Goal: Transaction & Acquisition: Purchase product/service

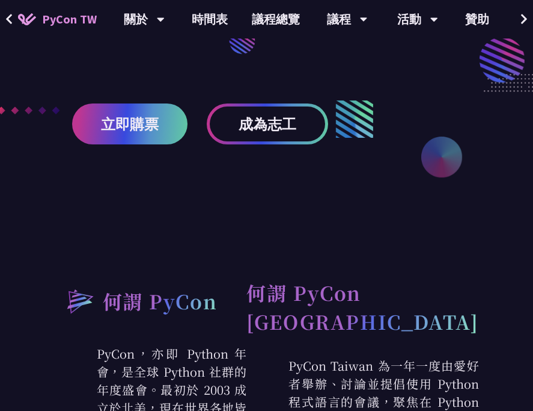
scroll to position [401, 0]
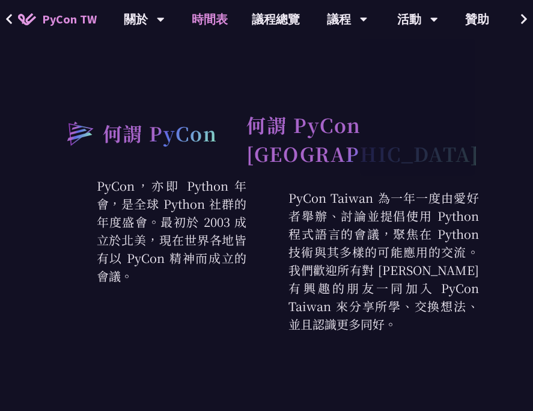
click at [223, 25] on link "時間表" at bounding box center [210, 19] width 60 height 38
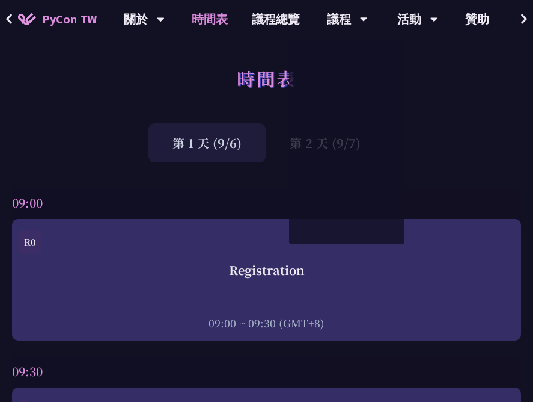
click at [75, 20] on span "PyCon TW" at bounding box center [69, 19] width 55 height 18
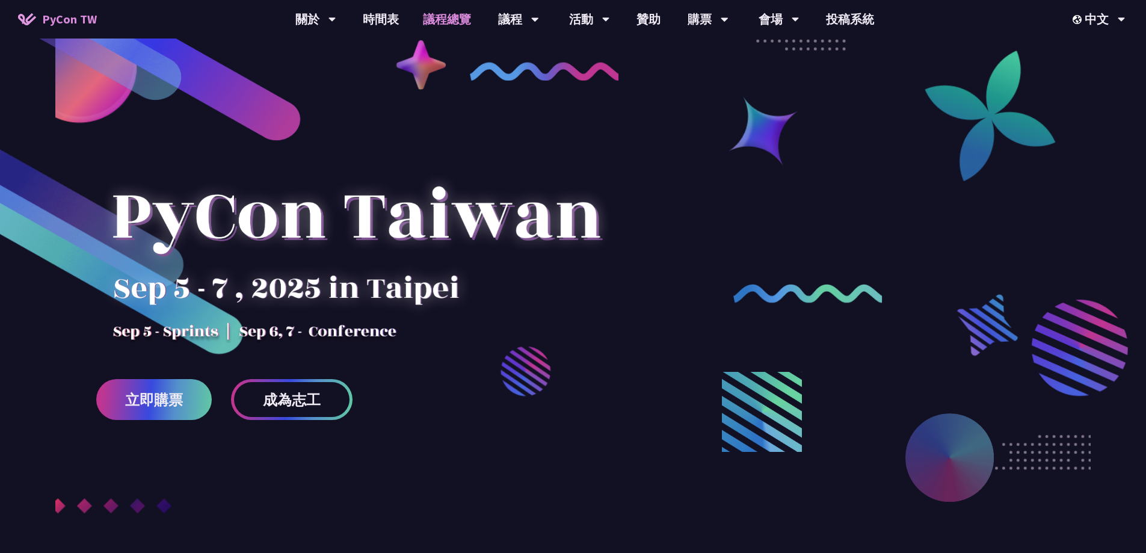
click at [427, 12] on link "議程總覽" at bounding box center [447, 19] width 72 height 38
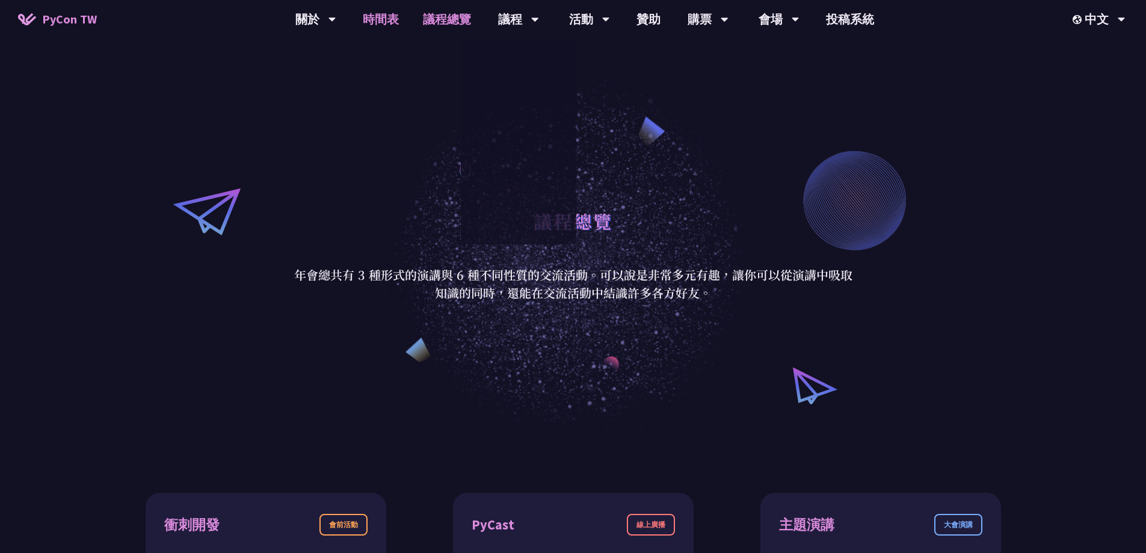
click at [398, 24] on link "時間表" at bounding box center [381, 19] width 60 height 38
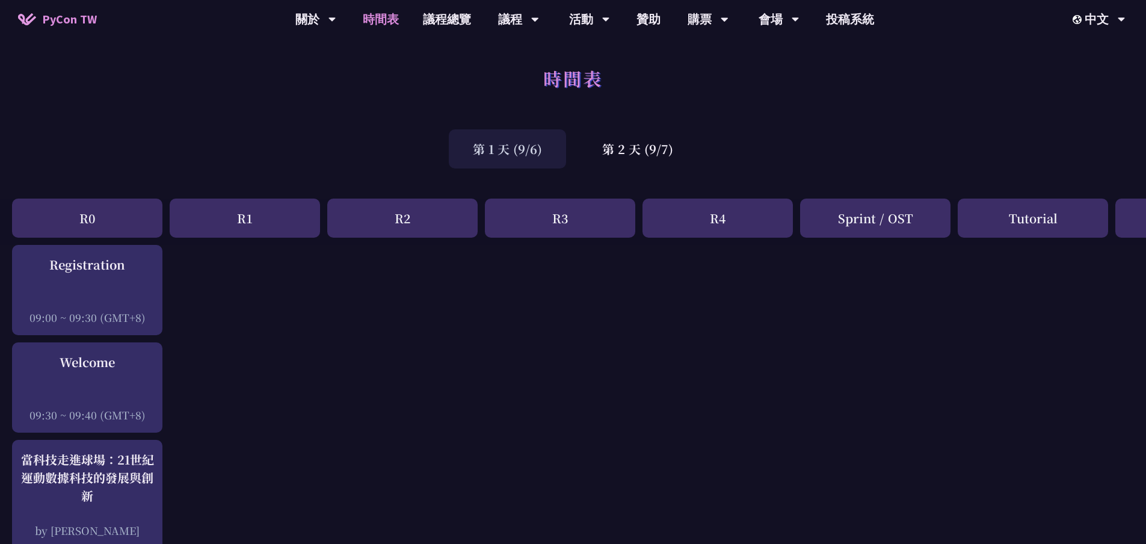
click at [533, 114] on div "時間表" at bounding box center [573, 91] width 1146 height 63
click at [533, 49] on link "會場資訊" at bounding box center [778, 55] width 115 height 28
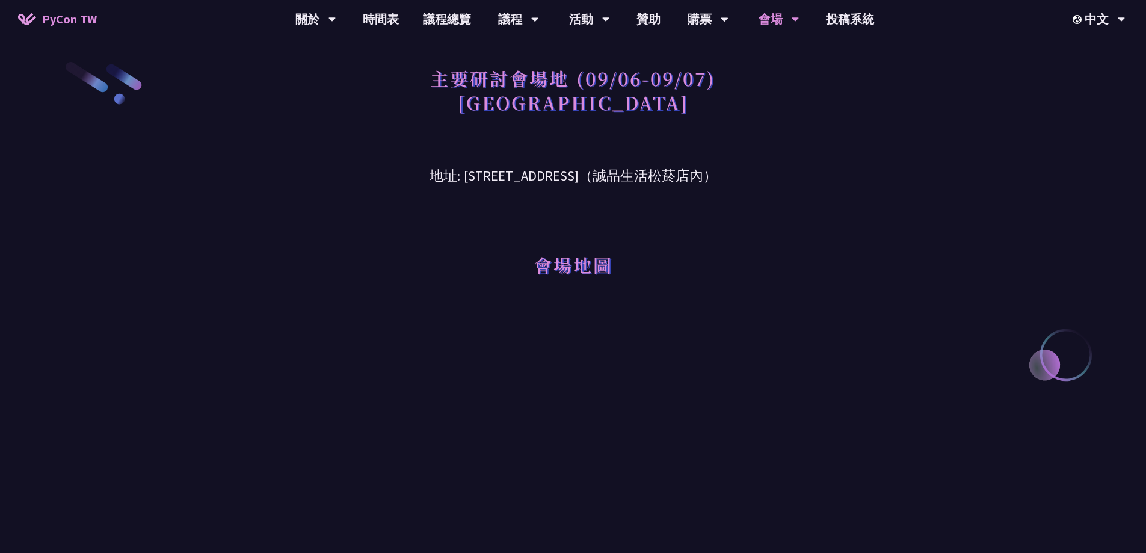
click at [533, 276] on div "會場地圖" at bounding box center [572, 247] width 625 height 123
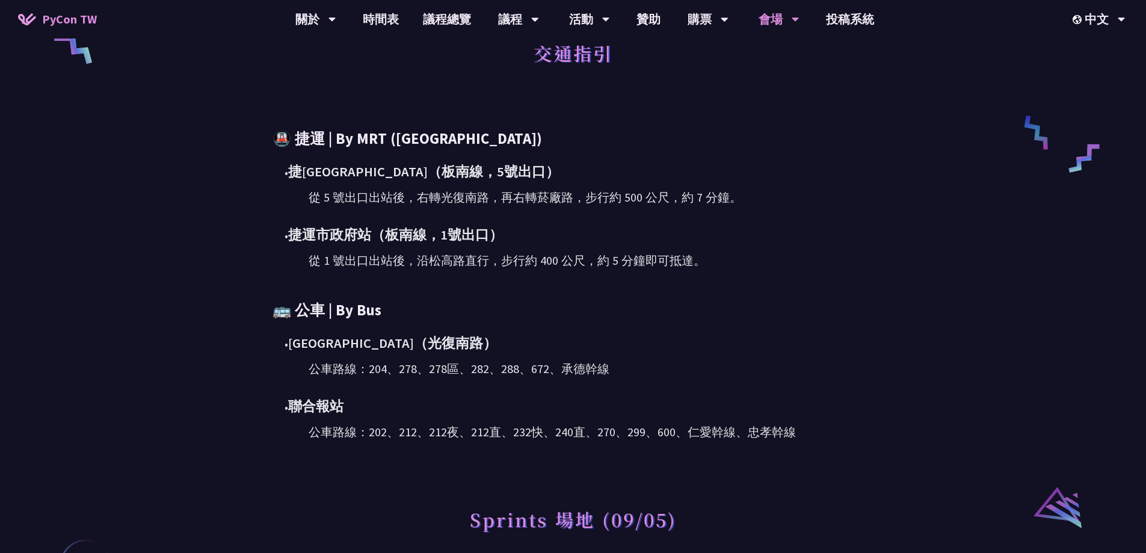
scroll to position [561, 0]
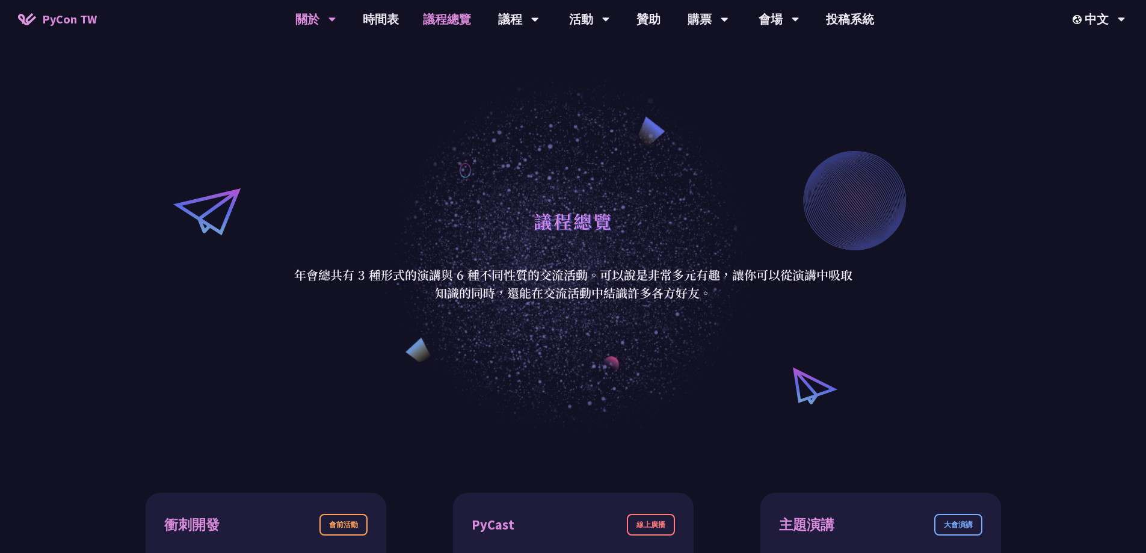
click at [331, 23] on icon at bounding box center [332, 19] width 8 height 12
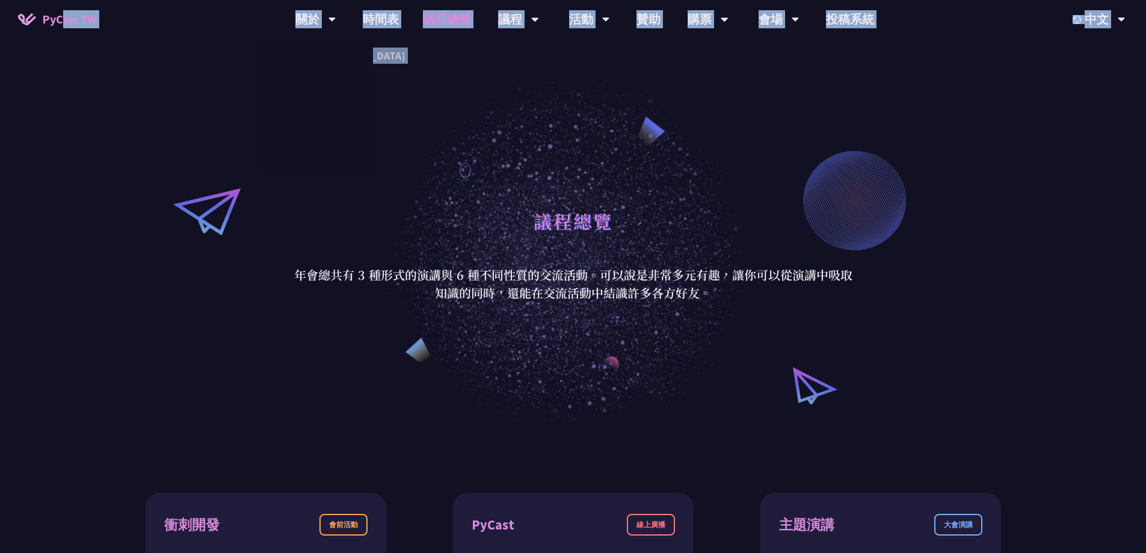
click at [60, 36] on div "PyCon TW 關於 PyCon [GEOGRAPHIC_DATA] 研討會歷史 在地社群 行為準則 時間表 議程總覽 議程 主題演講 一般演講 專業課程 …" at bounding box center [573, 19] width 1146 height 38
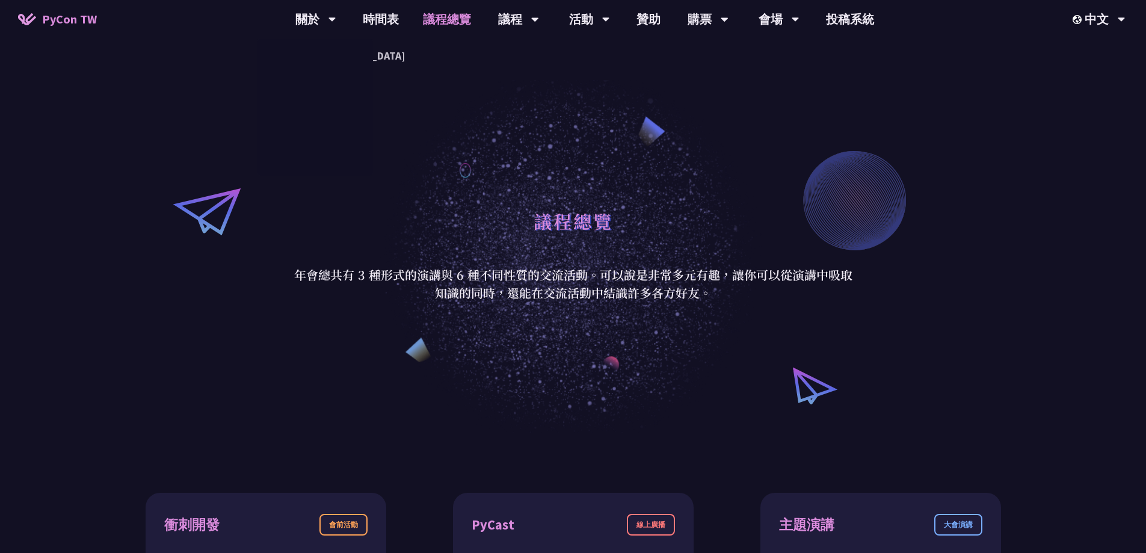
click at [78, 22] on span "PyCon TW" at bounding box center [69, 19] width 55 height 18
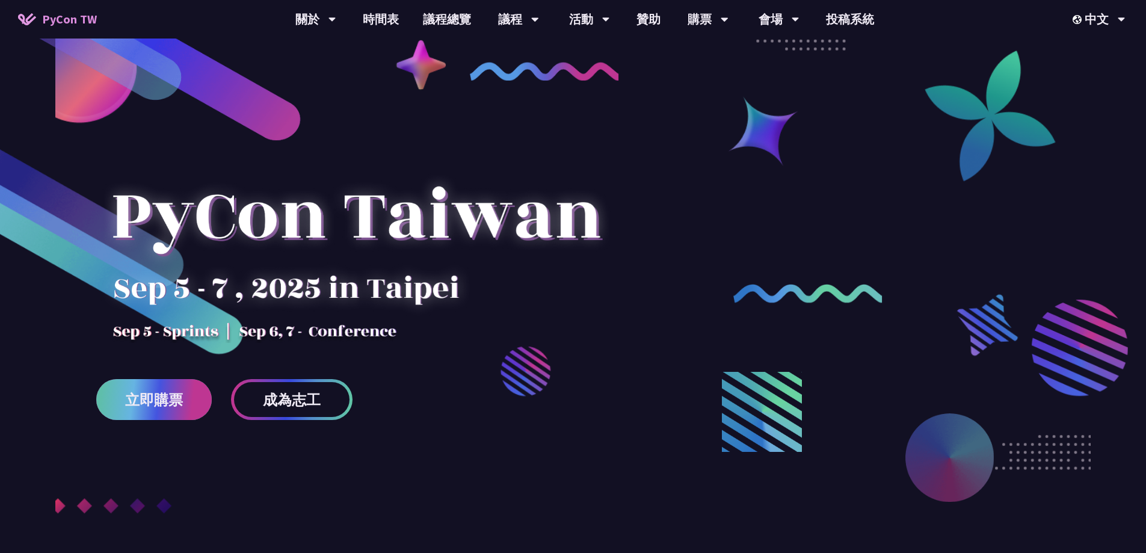
click at [158, 398] on span "立即購票" at bounding box center [154, 399] width 58 height 15
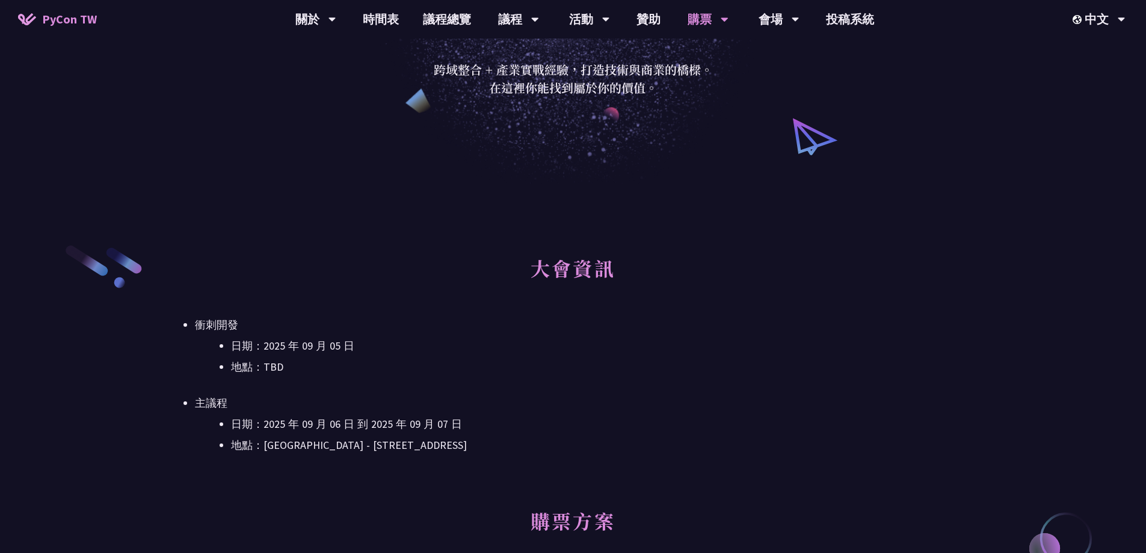
scroll to position [81, 0]
